Goal: Task Accomplishment & Management: Manage account settings

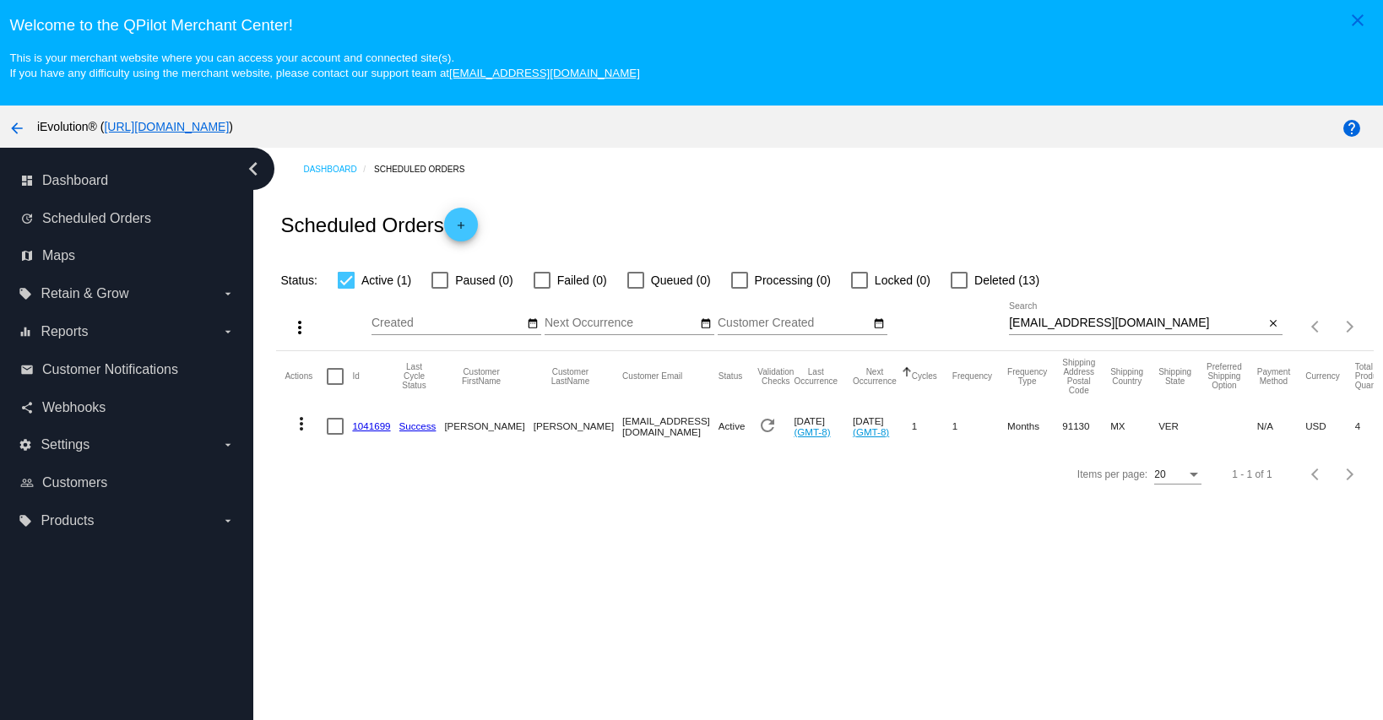
select select "9"
select select "2025"
select select "10"
click at [700, 325] on mat-icon "date_range" at bounding box center [706, 325] width 12 height 14
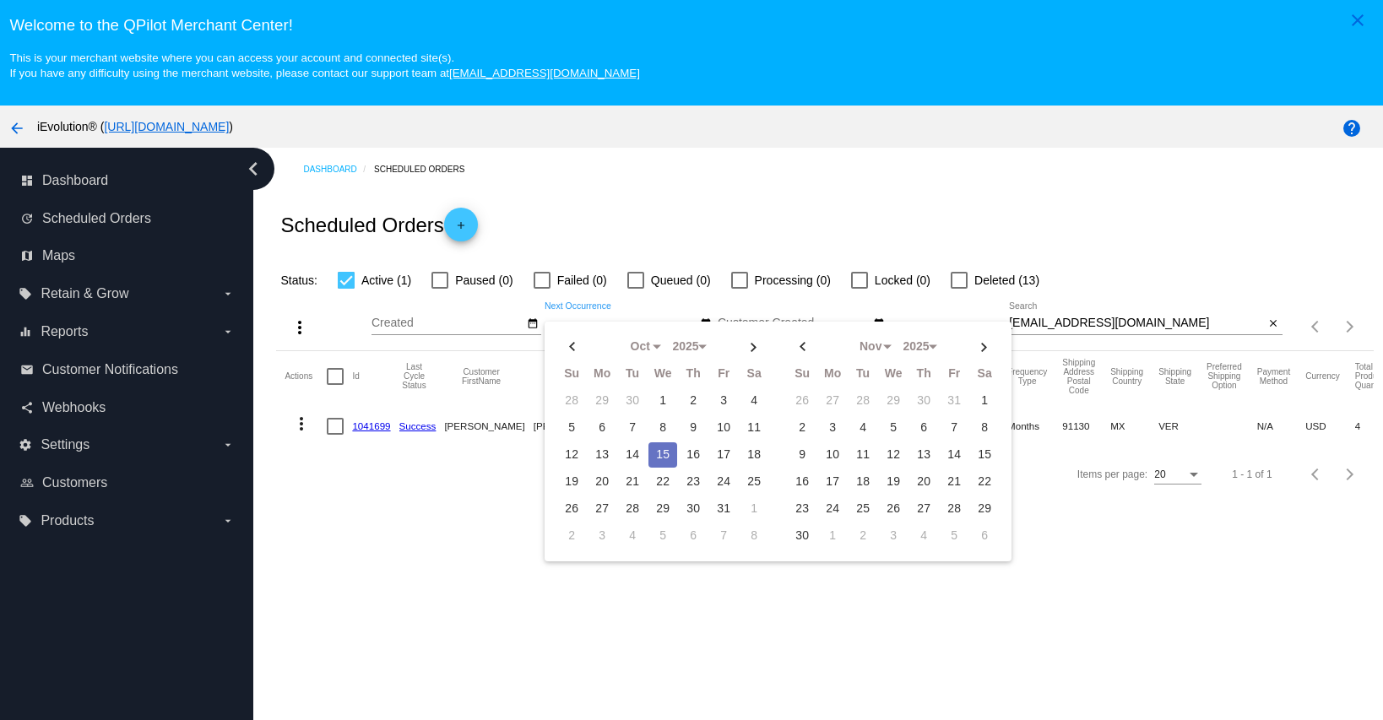
click at [669, 450] on td "15" at bounding box center [663, 454] width 29 height 25
click at [669, 451] on td "15" at bounding box center [663, 454] width 29 height 25
type input "[DATE] - [DATE]"
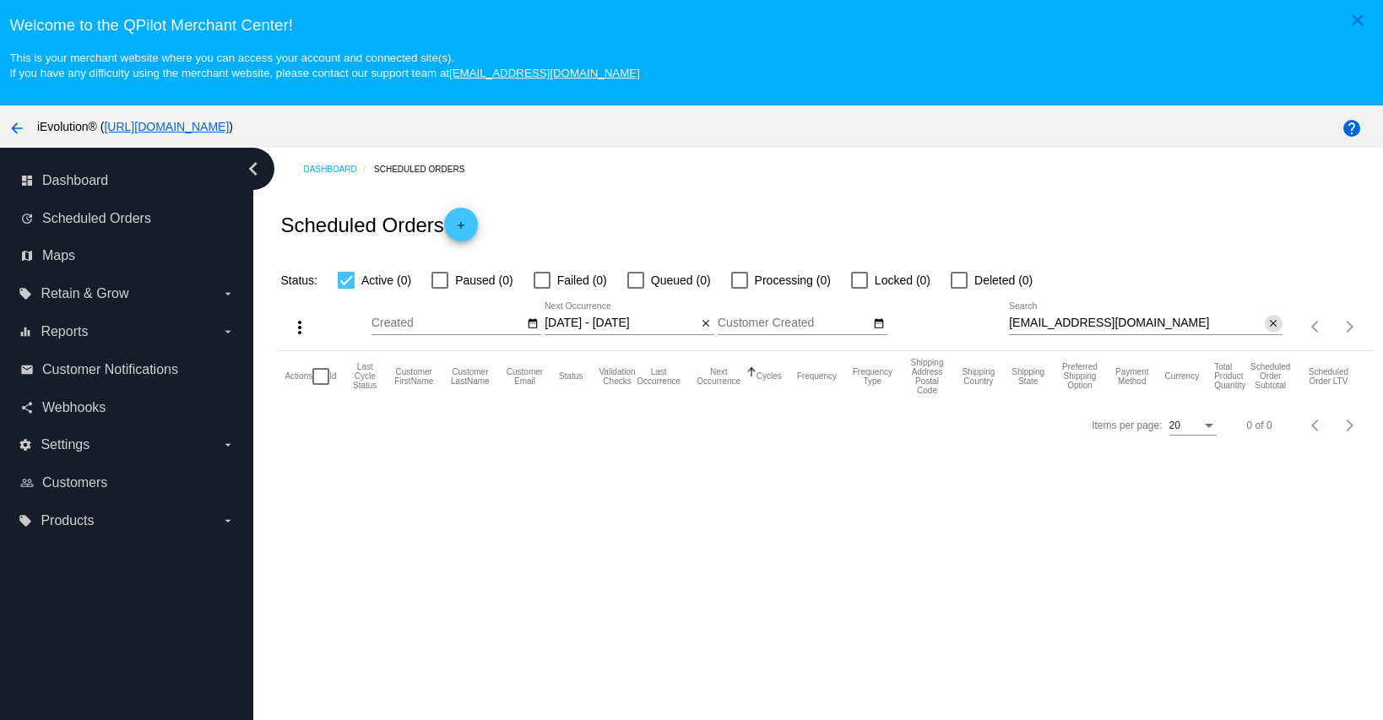
click at [1268, 328] on mat-icon "close" at bounding box center [1274, 325] width 12 height 14
click at [556, 330] on input "[DATE] - [DATE]" at bounding box center [621, 324] width 152 height 14
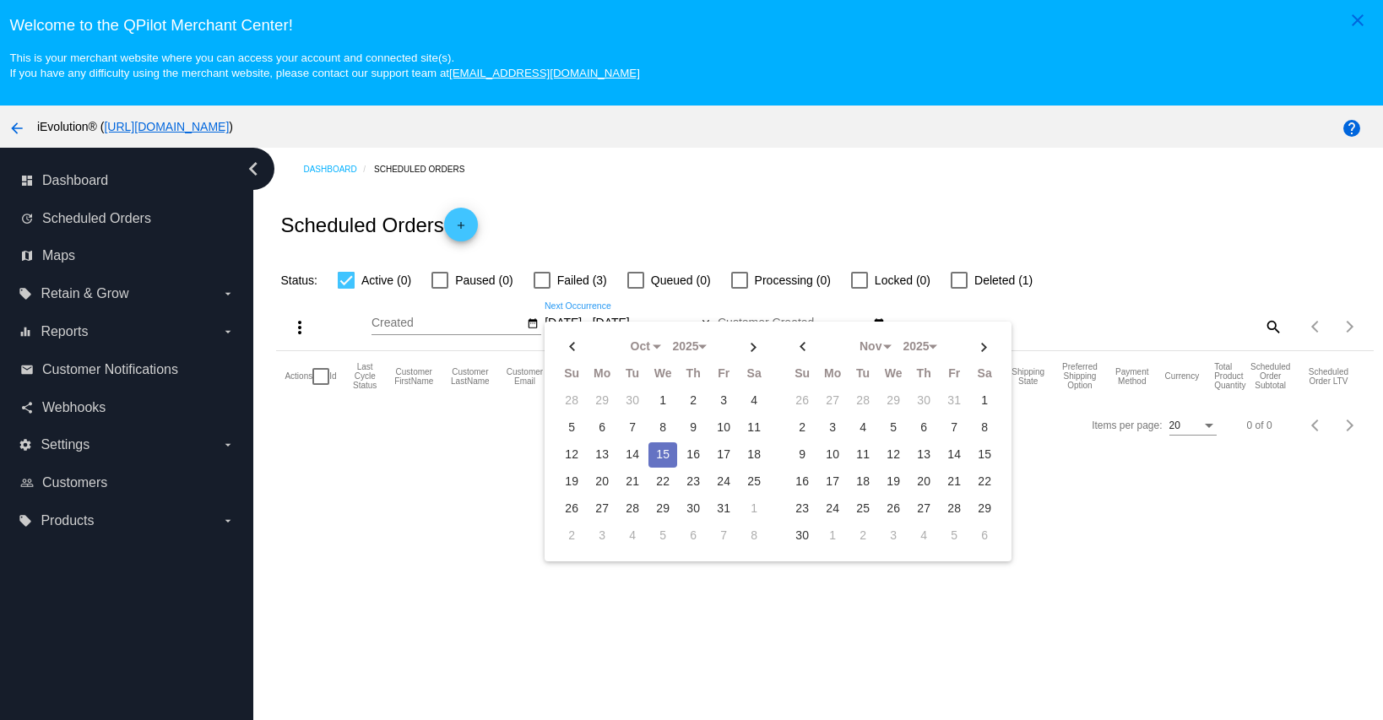
click at [666, 454] on td "15" at bounding box center [663, 454] width 29 height 25
click at [539, 285] on div at bounding box center [542, 280] width 17 height 17
click at [541, 289] on input "Failed (3)" at bounding box center [541, 289] width 1 height 1
checkbox input "true"
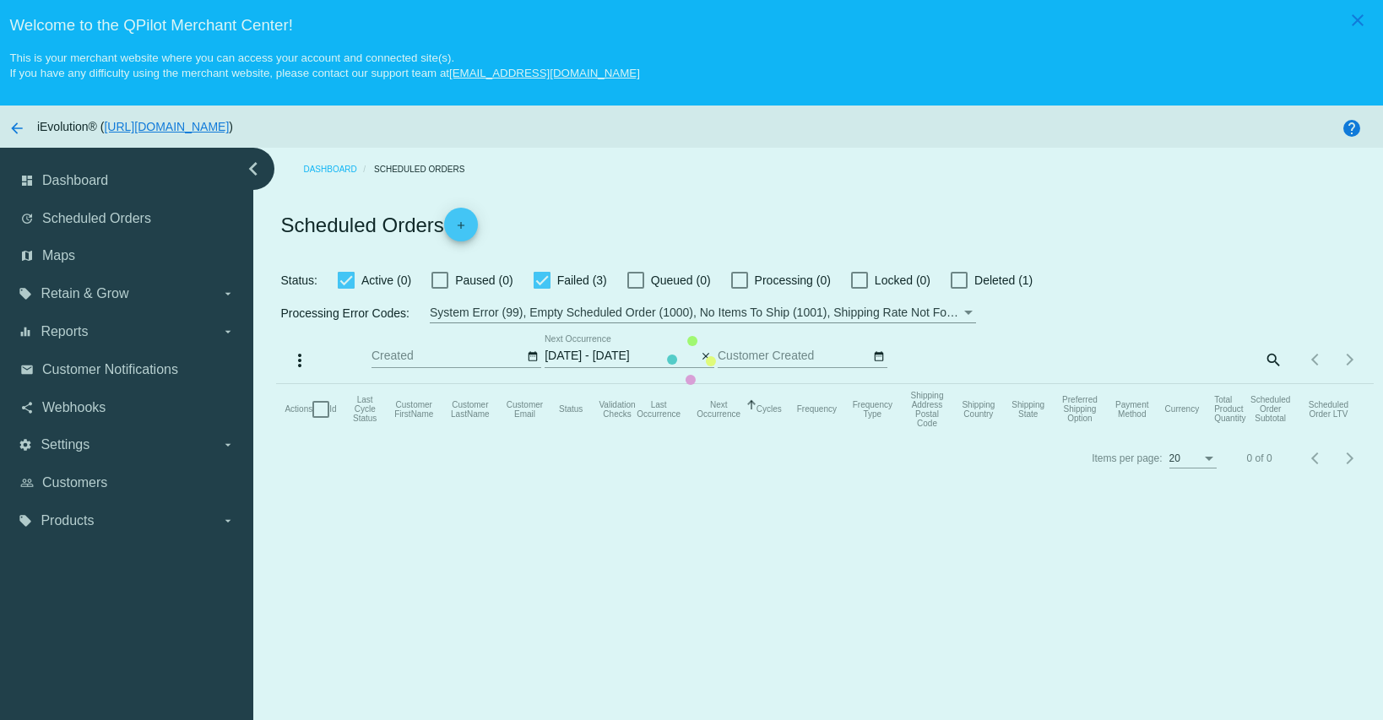
click at [350, 384] on mat-table "Actions Id Last Cycle Status Customer FirstName Customer LastName Customer Emai…" at bounding box center [824, 409] width 1097 height 51
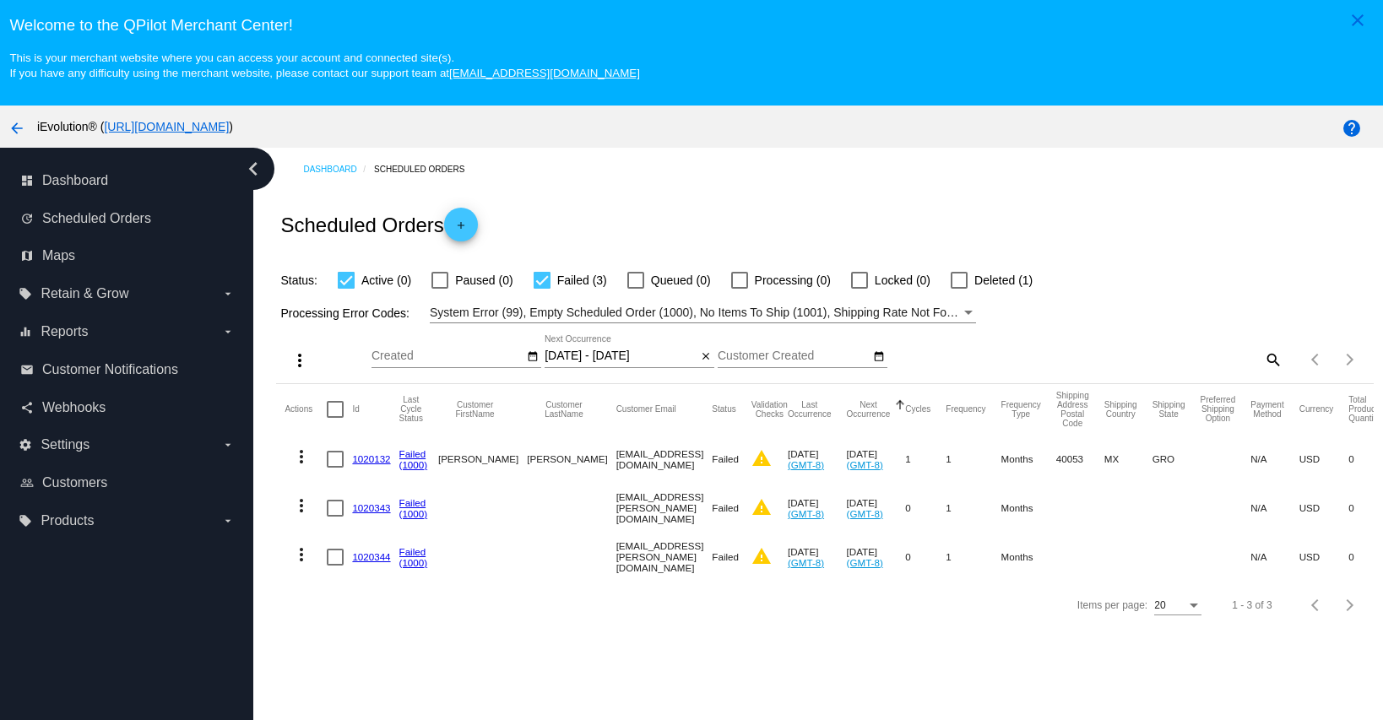
click at [612, 646] on div "Dashboard Scheduled Orders Scheduled Orders add Status: Active (0) Paused (0) F…" at bounding box center [818, 466] width 1130 height 636
drag, startPoint x: 551, startPoint y: 459, endPoint x: 540, endPoint y: 466, distance: 14.1
click at [698, 460] on mat-row "more_vert 1020132 Failed (1000) [PERSON_NAME] [PERSON_NAME] [EMAIL_ADDRESS][DOM…" at bounding box center [888, 459] width 1206 height 49
drag, startPoint x: 549, startPoint y: 459, endPoint x: 663, endPoint y: 459, distance: 114.0
click at [663, 459] on mat-cell "[EMAIL_ADDRESS][DOMAIN_NAME]" at bounding box center [664, 459] width 96 height 49
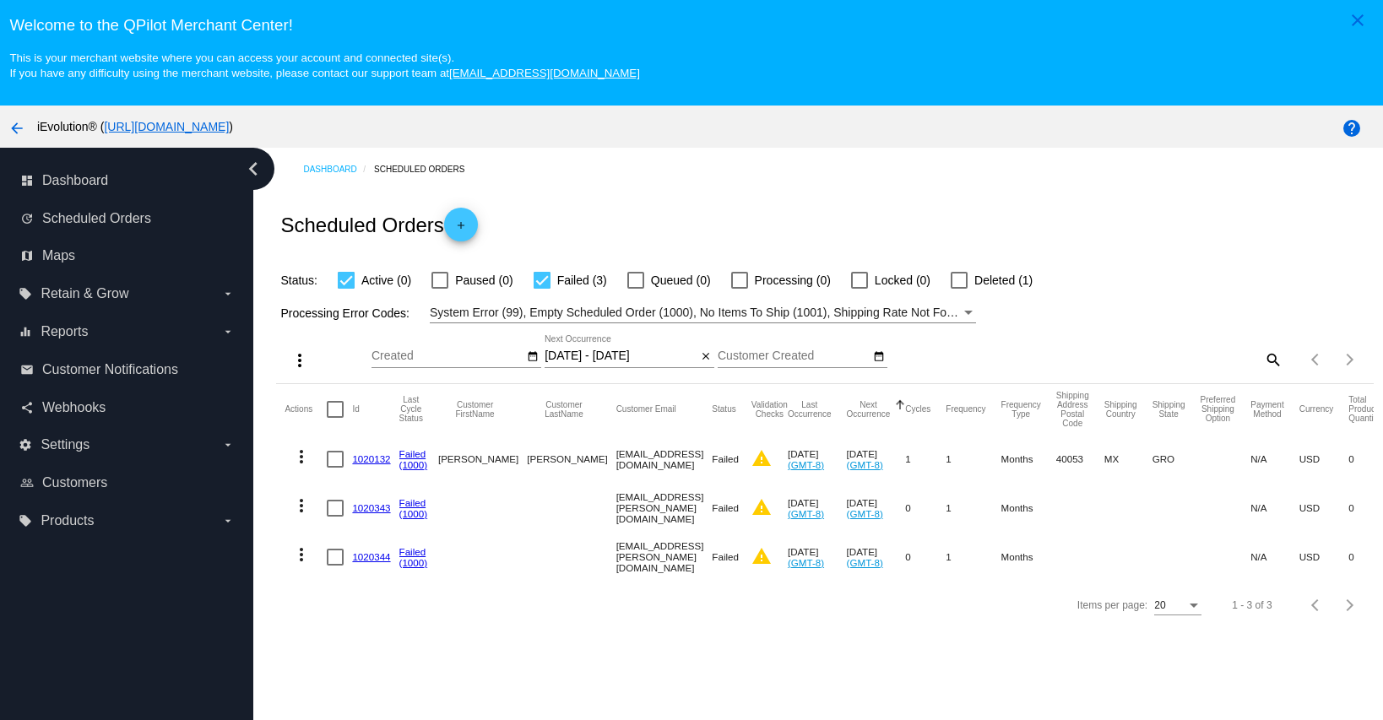
copy mat-cell "[EMAIL_ADDRESS][DOMAIN_NAME]"
drag, startPoint x: 535, startPoint y: 503, endPoint x: 672, endPoint y: 513, distance: 137.2
click at [672, 513] on mat-row "more_vert 1020343 Failed (1000) [EMAIL_ADDRESS][PERSON_NAME][DOMAIN_NAME] Faile…" at bounding box center [888, 508] width 1206 height 49
copy mat-row "[EMAIL_ADDRESS][PERSON_NAME][DOMAIN_NAME]"
click at [704, 629] on div "Items per page: 20 1 - 3 of 3" at bounding box center [824, 605] width 1097 height 47
